Goal: Entertainment & Leisure: Consume media (video, audio)

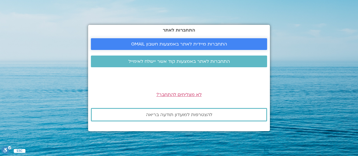
click at [182, 42] on span "התחברות מיידית לאתר באמצעות חשבון GMAIL" at bounding box center [179, 44] width 96 height 5
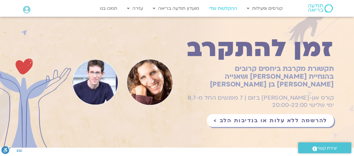
click at [225, 6] on link "ההקלטות שלי" at bounding box center [223, 8] width 34 height 11
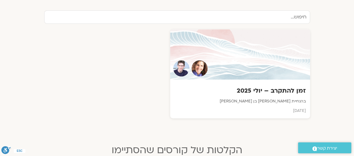
scroll to position [192, 0]
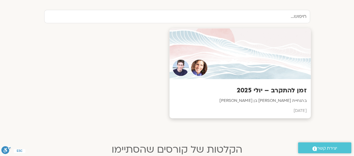
click at [269, 65] on div at bounding box center [239, 54] width 141 height 51
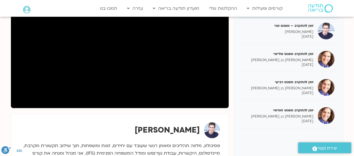
scroll to position [96, 0]
